Goal: Task Accomplishment & Management: Manage account settings

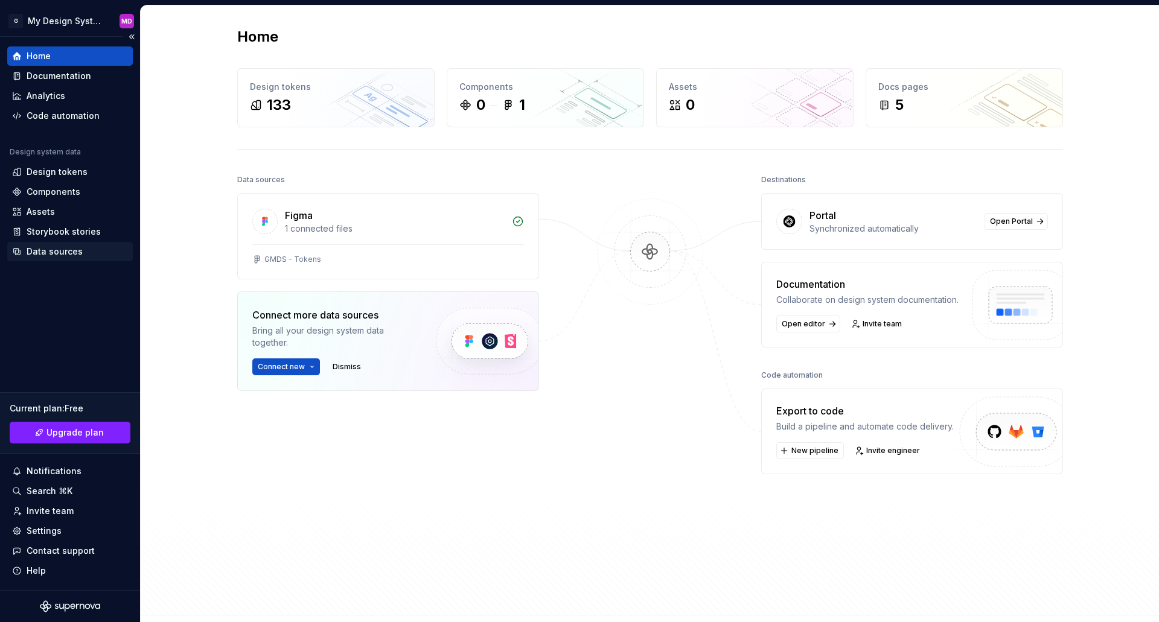
click at [43, 252] on div "Data sources" at bounding box center [55, 252] width 56 height 12
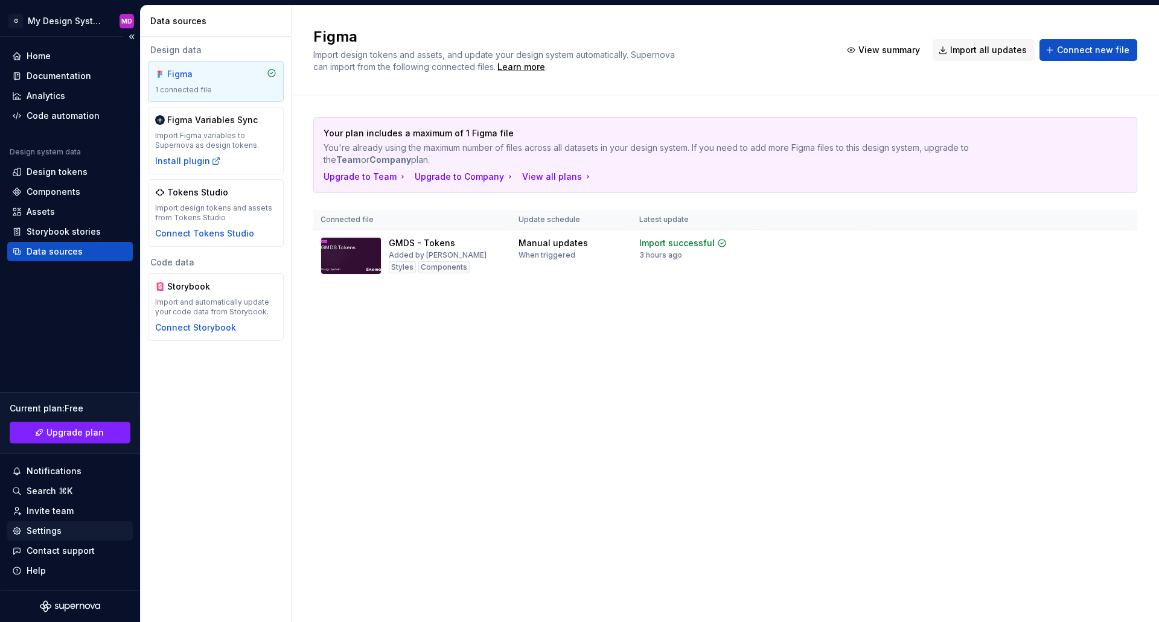
click at [39, 529] on div "Settings" at bounding box center [44, 531] width 35 height 12
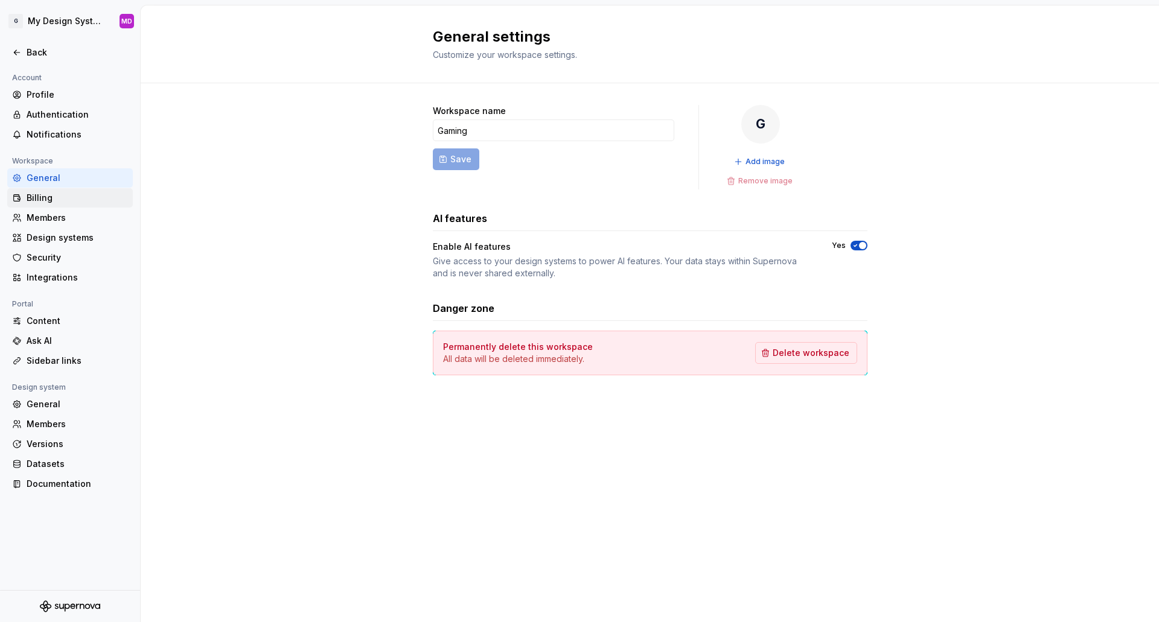
click at [54, 200] on div "Billing" at bounding box center [77, 198] width 101 height 12
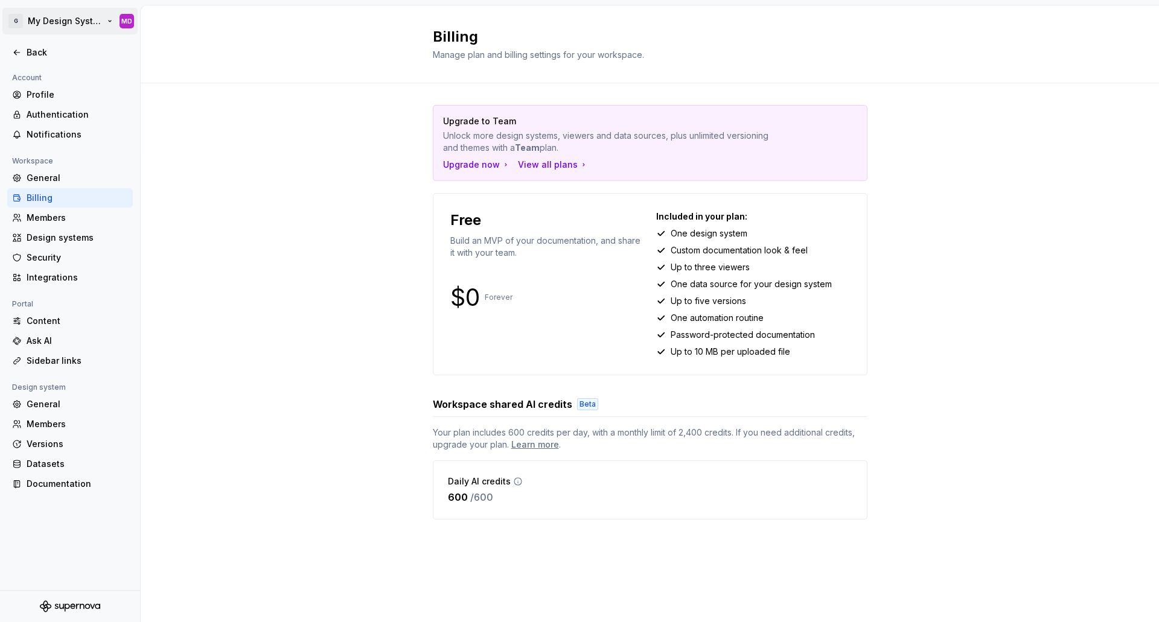
click at [45, 21] on html "G My Design System MD Back Account Profile Authentication Notifications Workspa…" at bounding box center [579, 311] width 1159 height 622
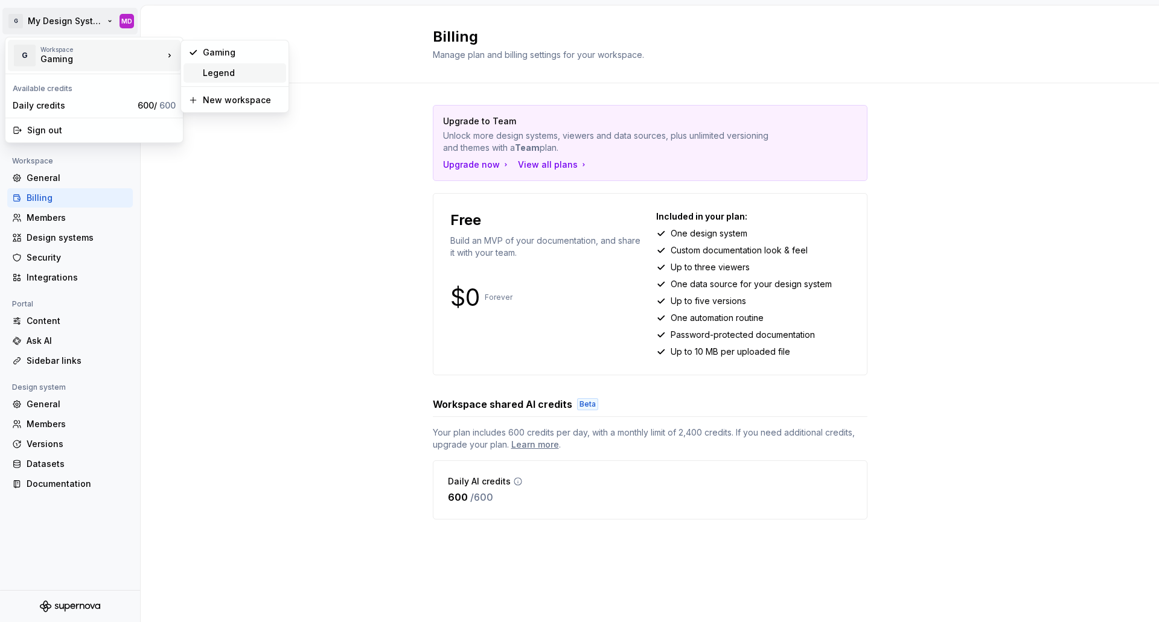
click at [222, 76] on div "Legend" at bounding box center [242, 73] width 78 height 12
